Goal: Navigation & Orientation: Find specific page/section

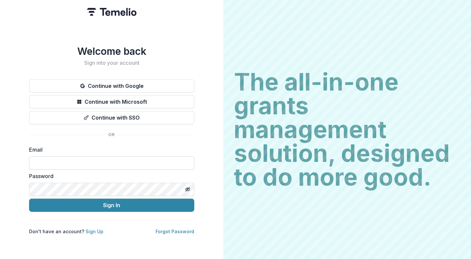
click at [73, 163] on input at bounding box center [111, 162] width 165 height 13
type input "**********"
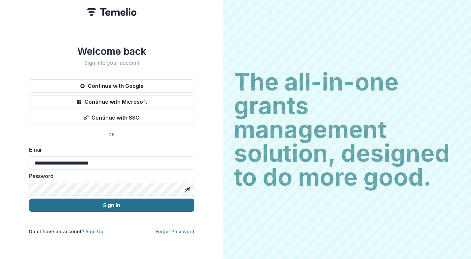
click at [109, 202] on button "Sign In" at bounding box center [111, 205] width 165 height 13
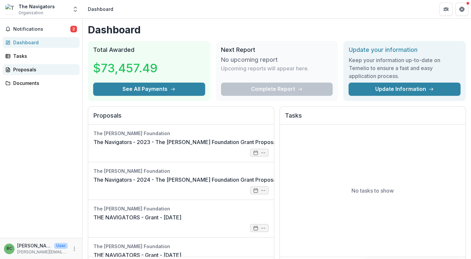
click at [33, 70] on div "Proposals" at bounding box center [43, 69] width 61 height 7
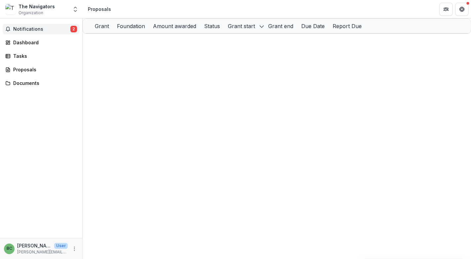
click at [70, 28] on span "Notifications" at bounding box center [41, 29] width 57 height 6
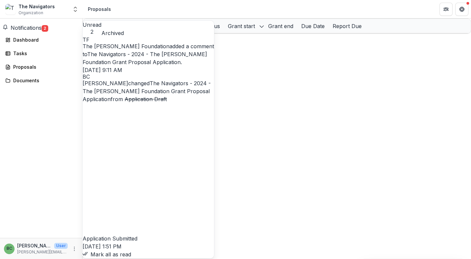
click at [28, 30] on span "Notifications" at bounding box center [26, 27] width 31 height 7
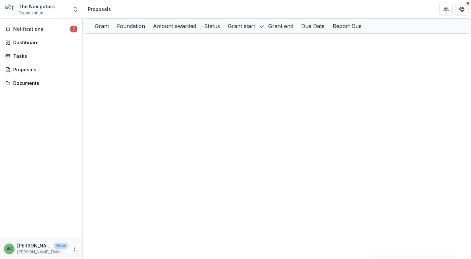
click at [98, 14] on header "Proposals" at bounding box center [277, 9] width 389 height 18
click at [32, 6] on div "The Navigators" at bounding box center [37, 6] width 36 height 7
click at [17, 43] on div "Dashboard" at bounding box center [43, 42] width 61 height 7
